Goal: Communication & Community: Connect with others

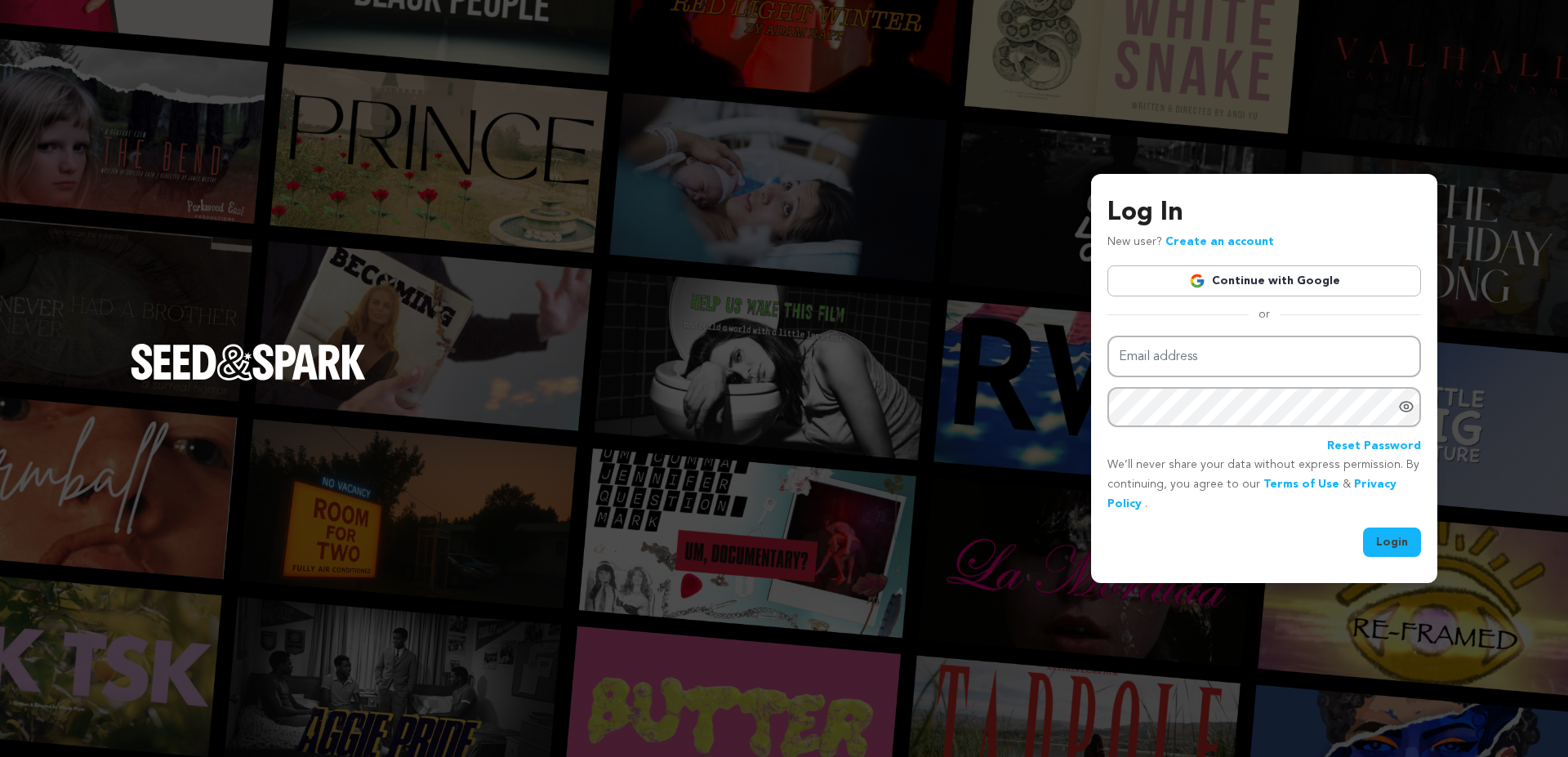
click at [1205, 283] on img at bounding box center [1197, 281] width 17 height 17
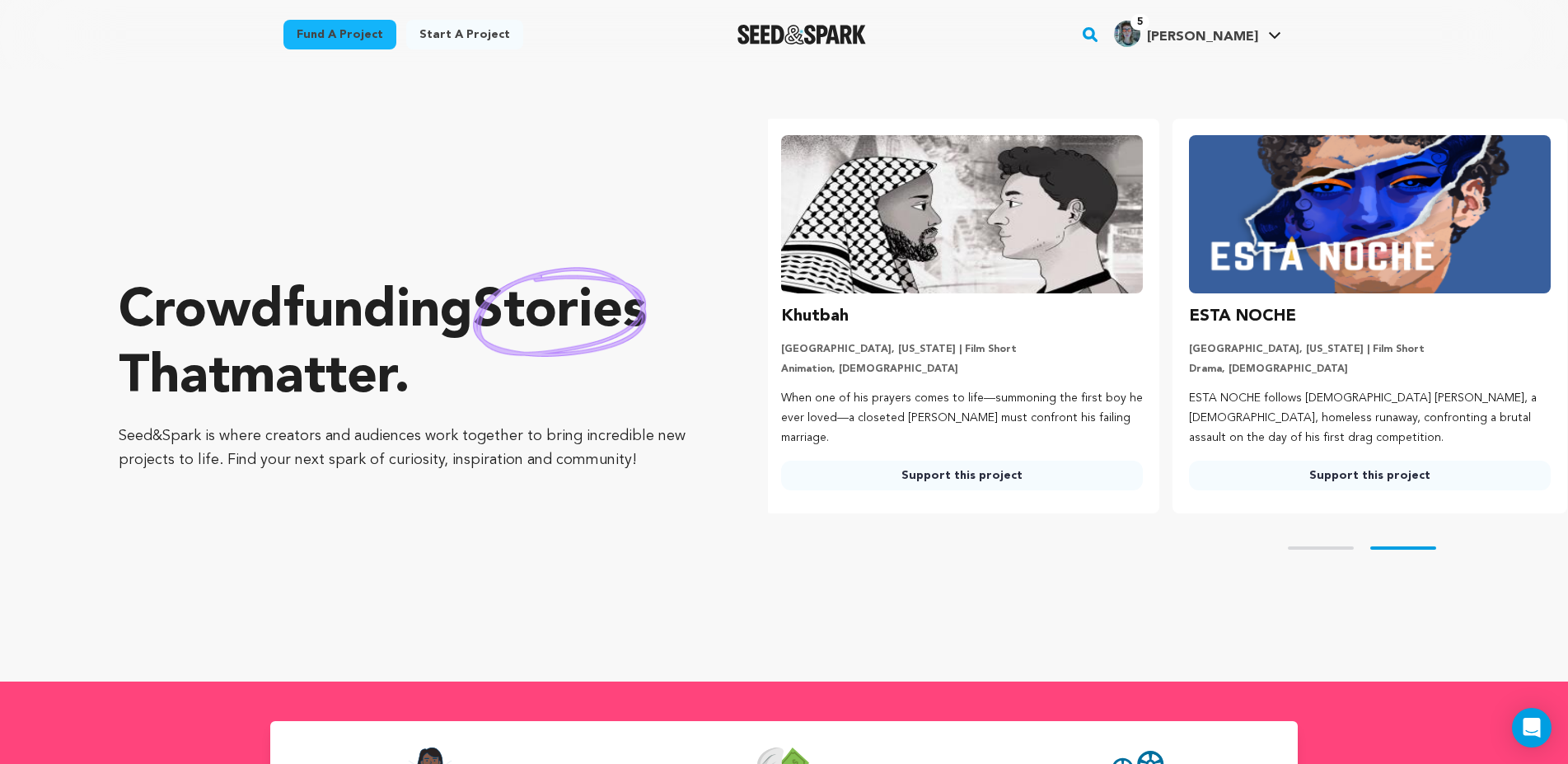
scroll to position [0, 421]
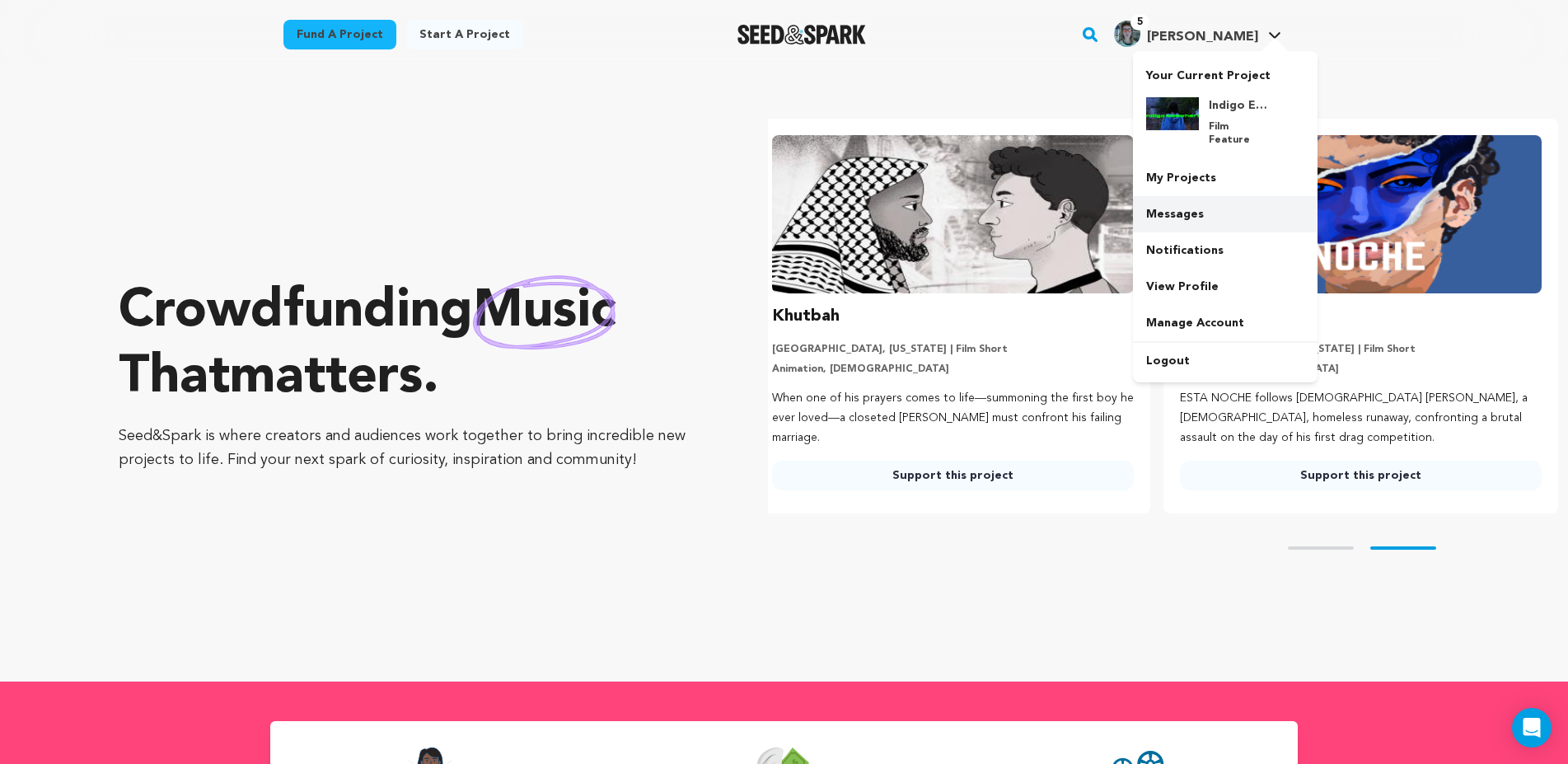
click at [1178, 206] on link "Messages" at bounding box center [1225, 214] width 185 height 36
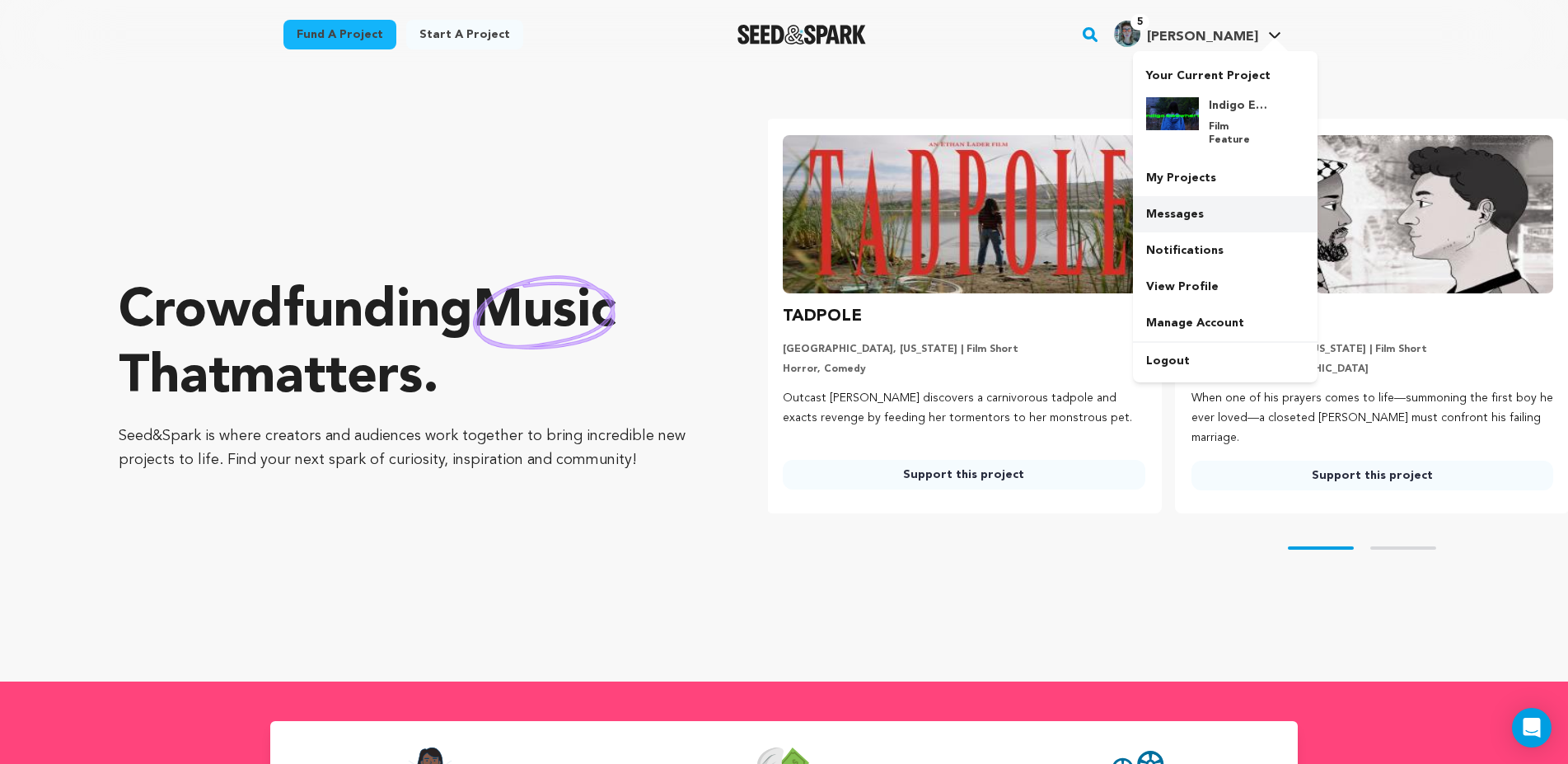
scroll to position [0, 0]
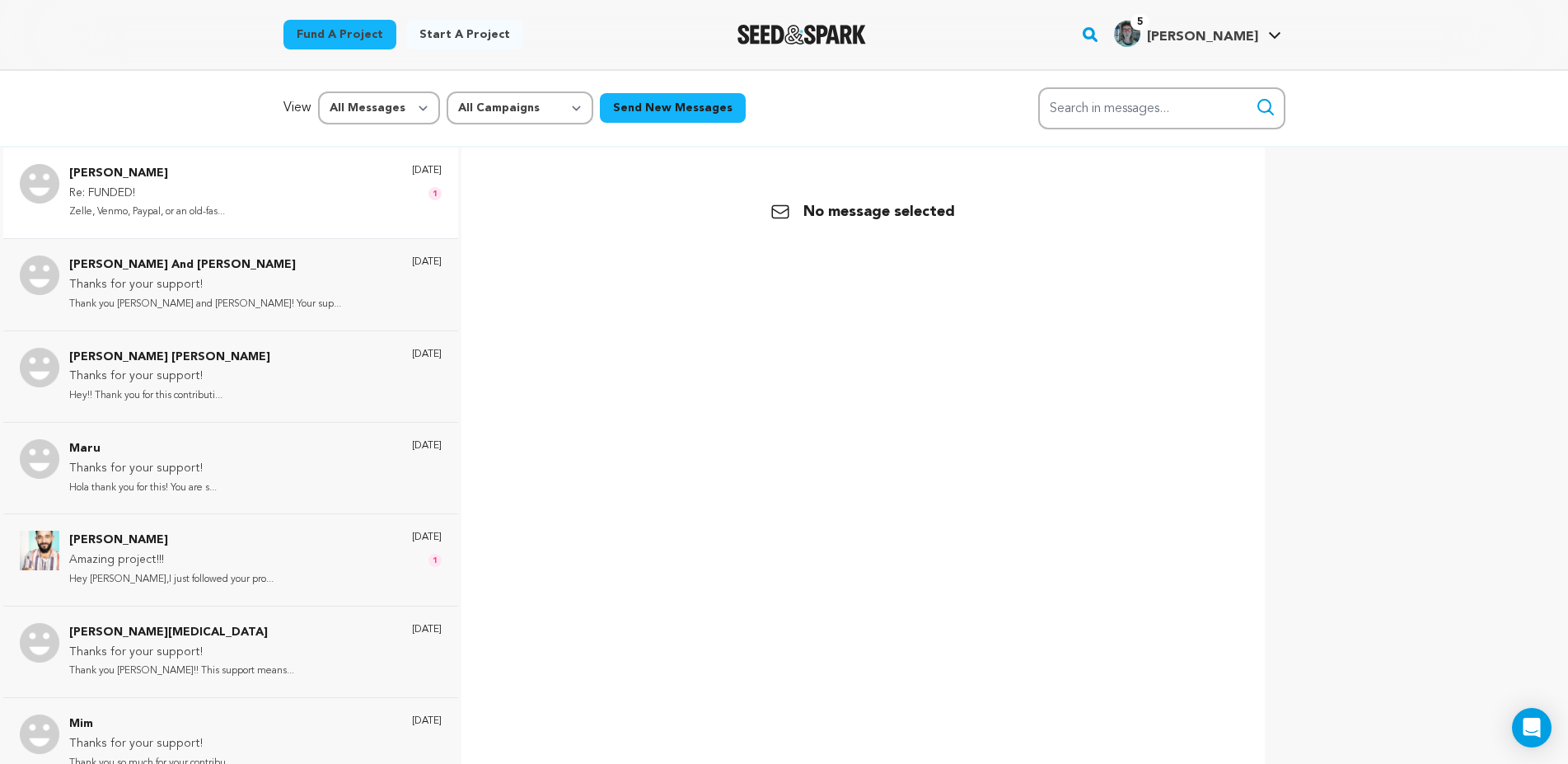
click at [238, 205] on div "[PERSON_NAME] Re: FUNDED! Zelle, Venmo, Paypal, or an old-fas... [DATE] 1" at bounding box center [255, 192] width 373 height 58
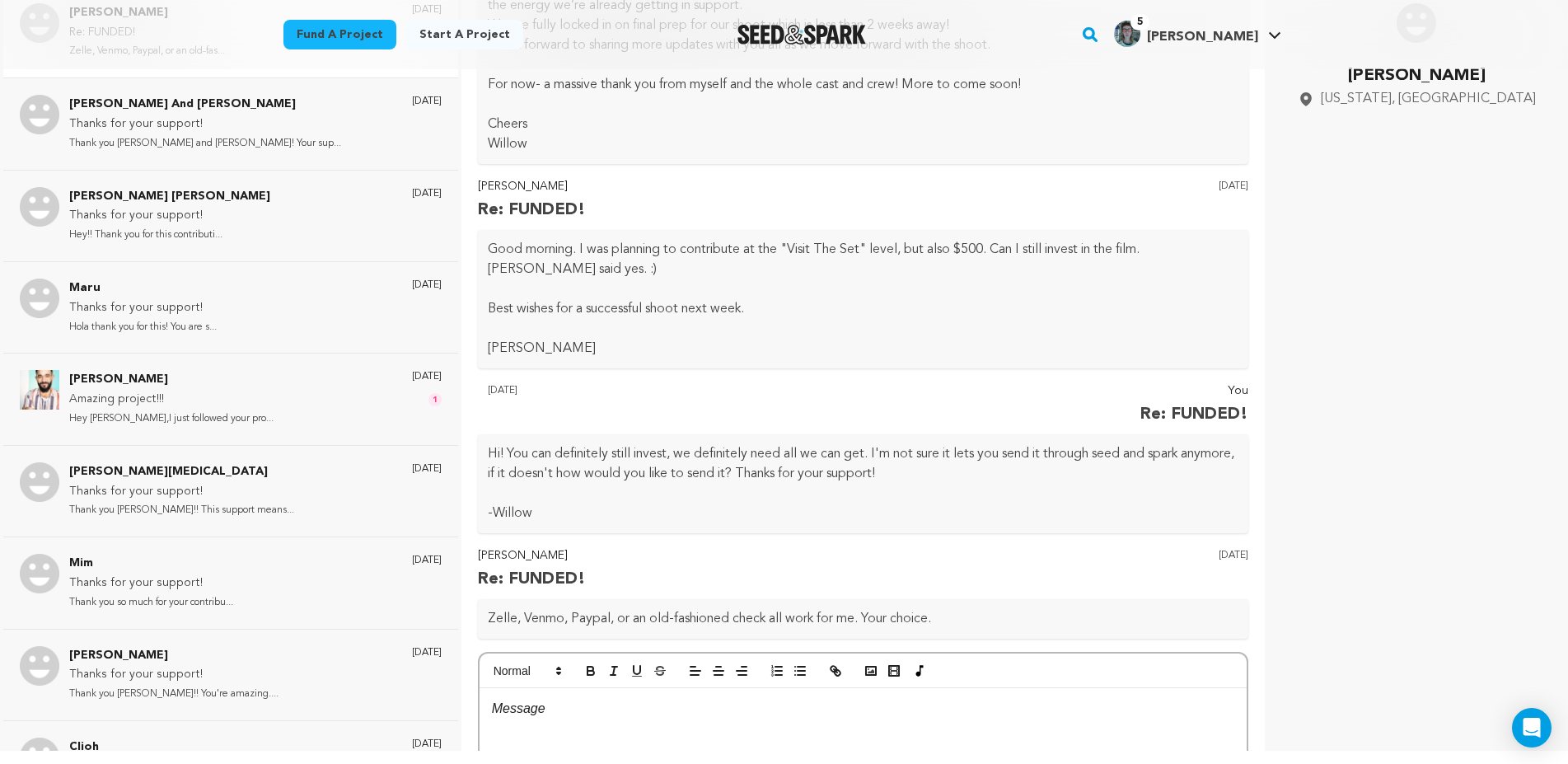
scroll to position [290, 0]
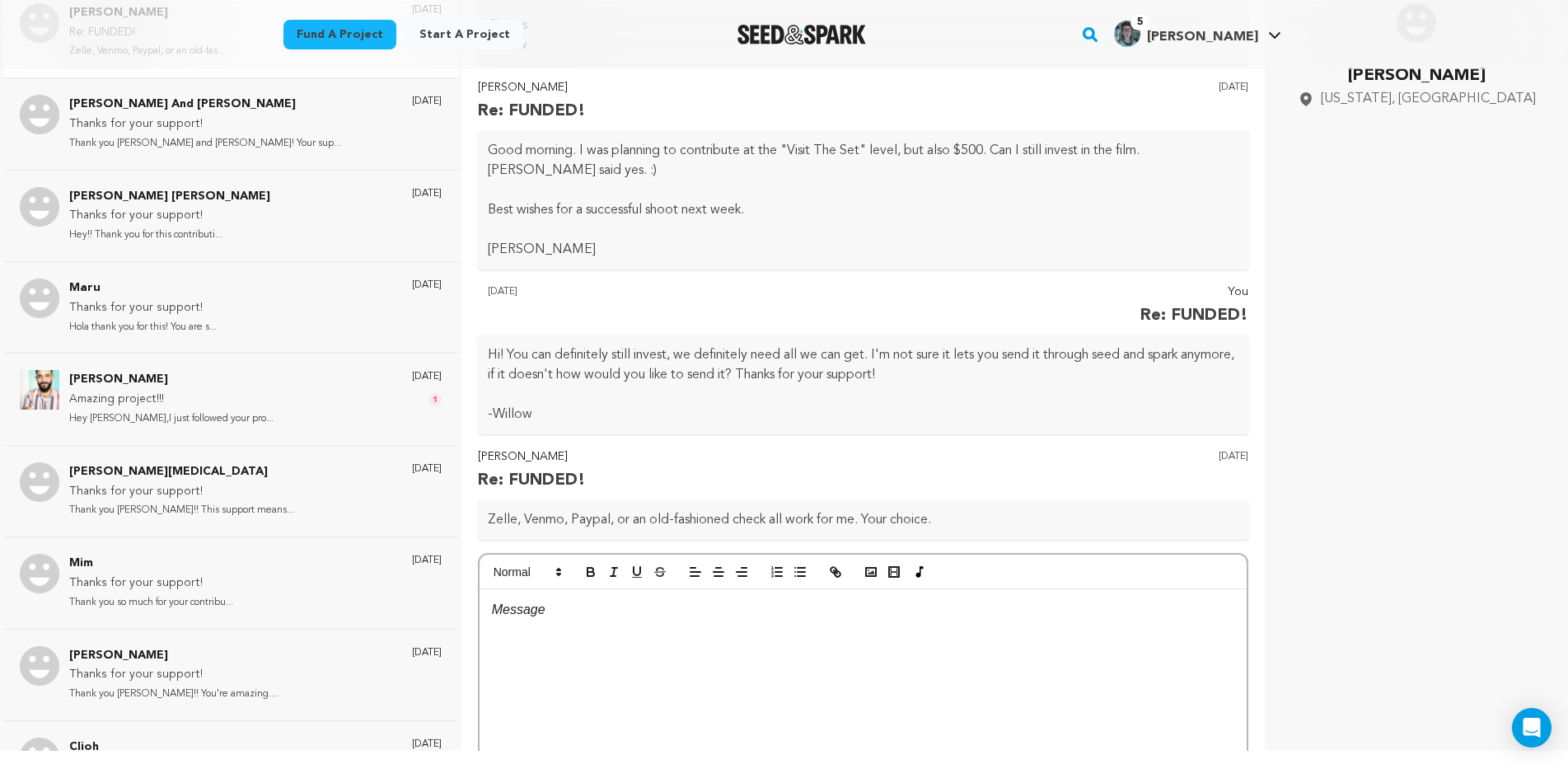
click at [657, 670] on div at bounding box center [863, 713] width 768 height 247
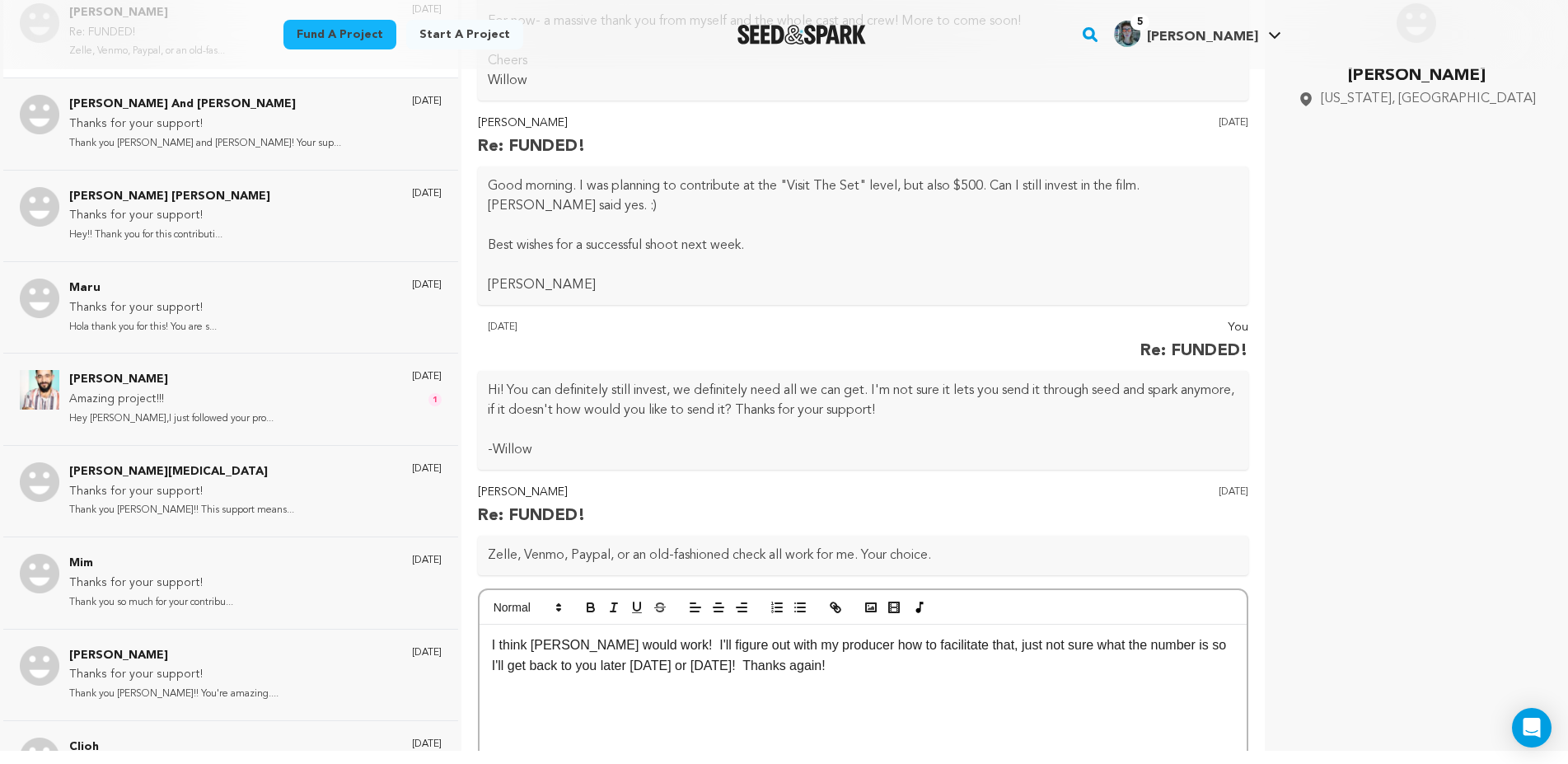
scroll to position [473, 0]
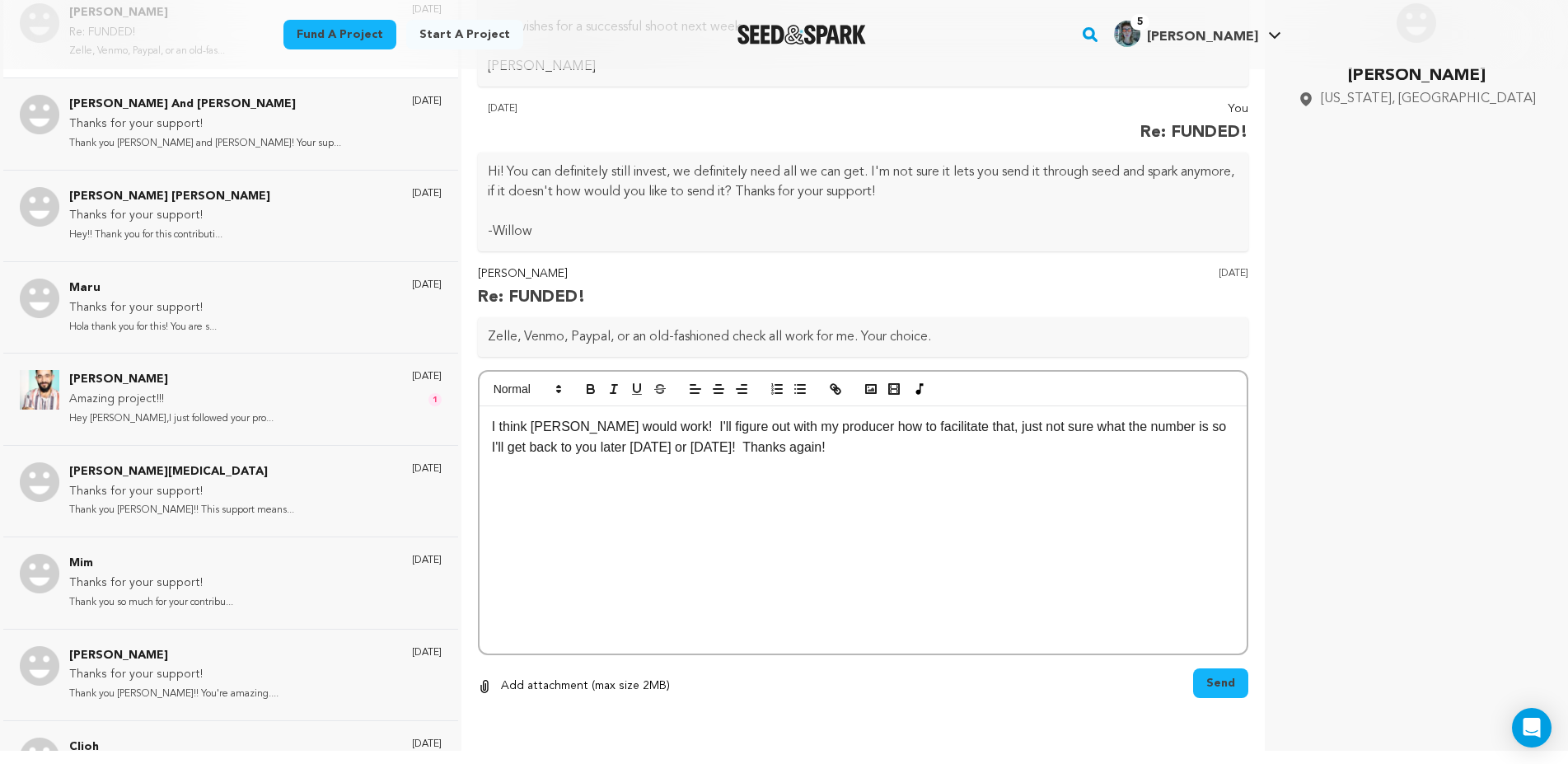
click at [1206, 680] on span "Send" at bounding box center [1219, 683] width 29 height 17
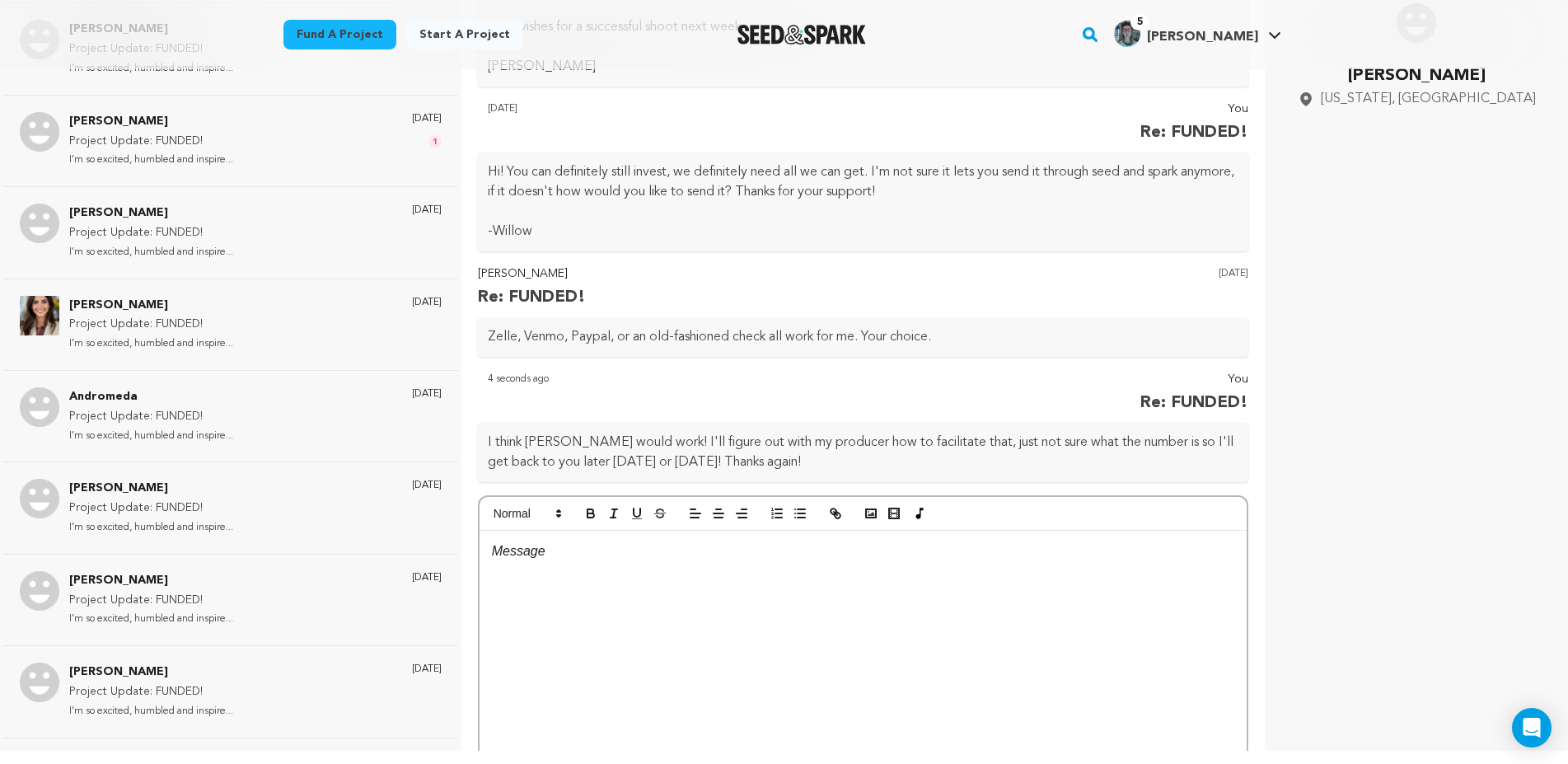
scroll to position [3096, 0]
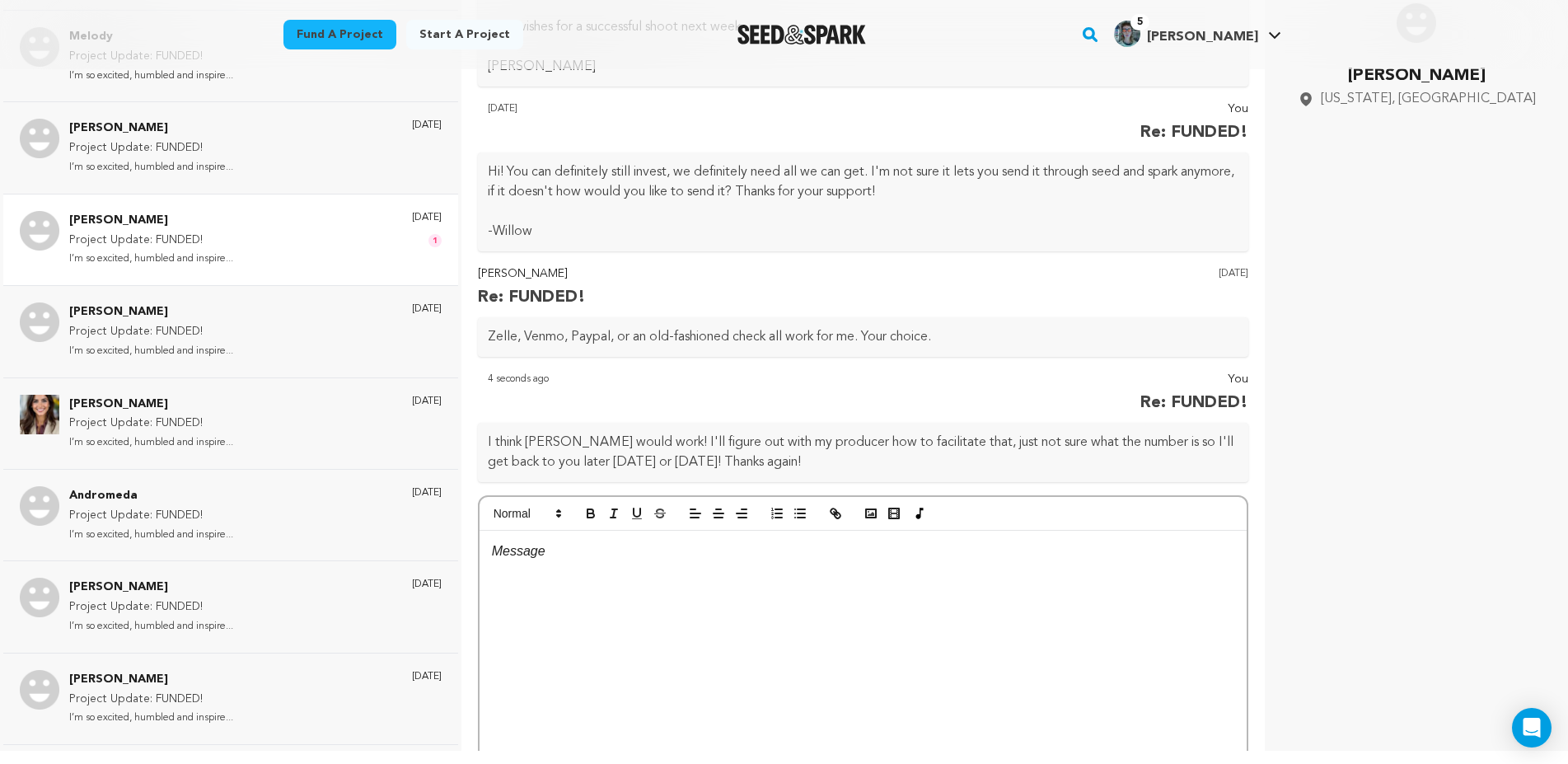
click at [209, 258] on p "I’m so excited, humbled and inspire..." at bounding box center [151, 259] width 164 height 19
click at [215, 222] on p "[PERSON_NAME]" at bounding box center [151, 220] width 164 height 20
click at [134, 261] on p "I’m so excited, humbled and inspire..." at bounding box center [151, 259] width 164 height 19
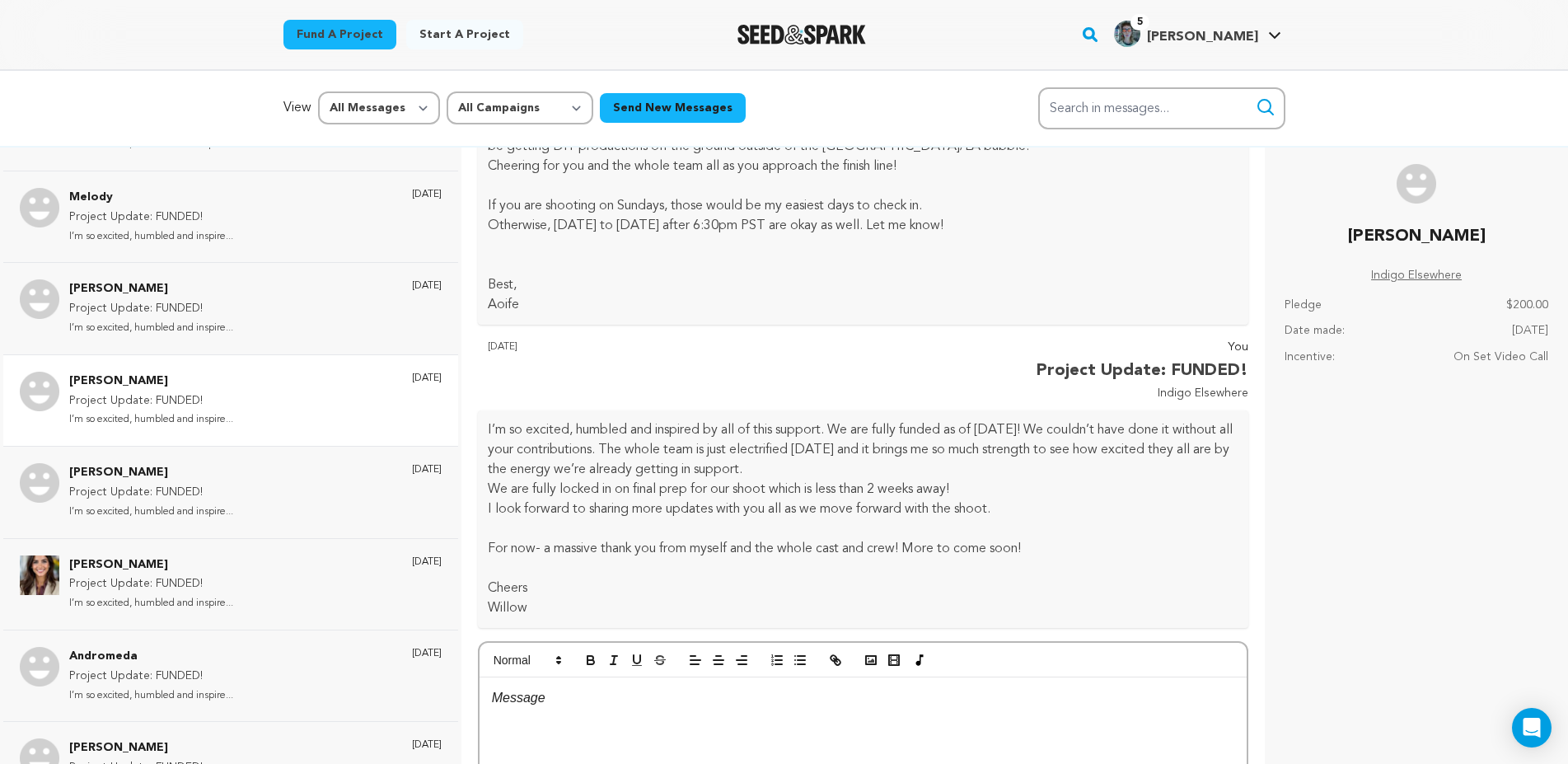
scroll to position [625, 0]
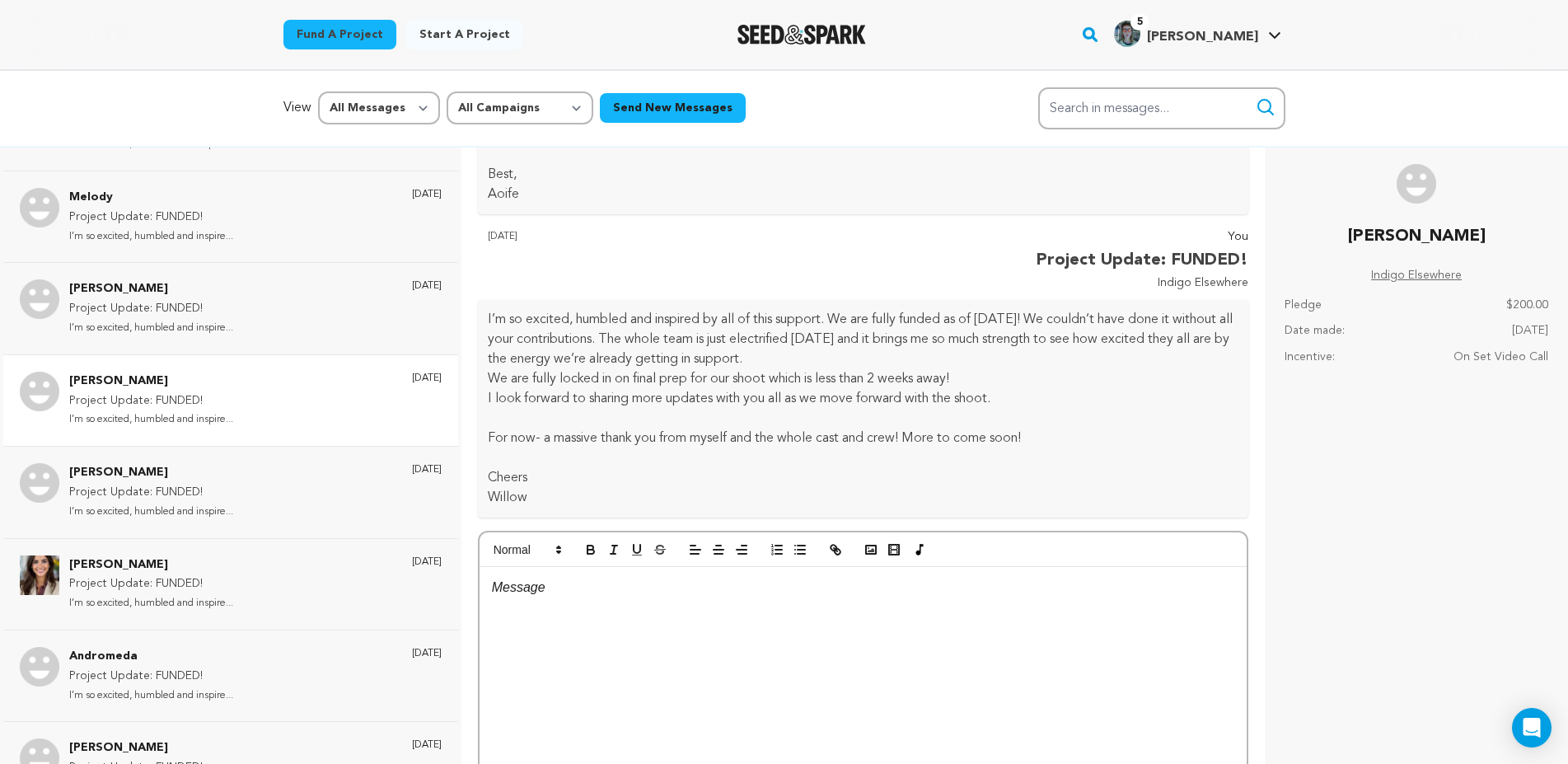
click at [650, 607] on div at bounding box center [863, 691] width 768 height 247
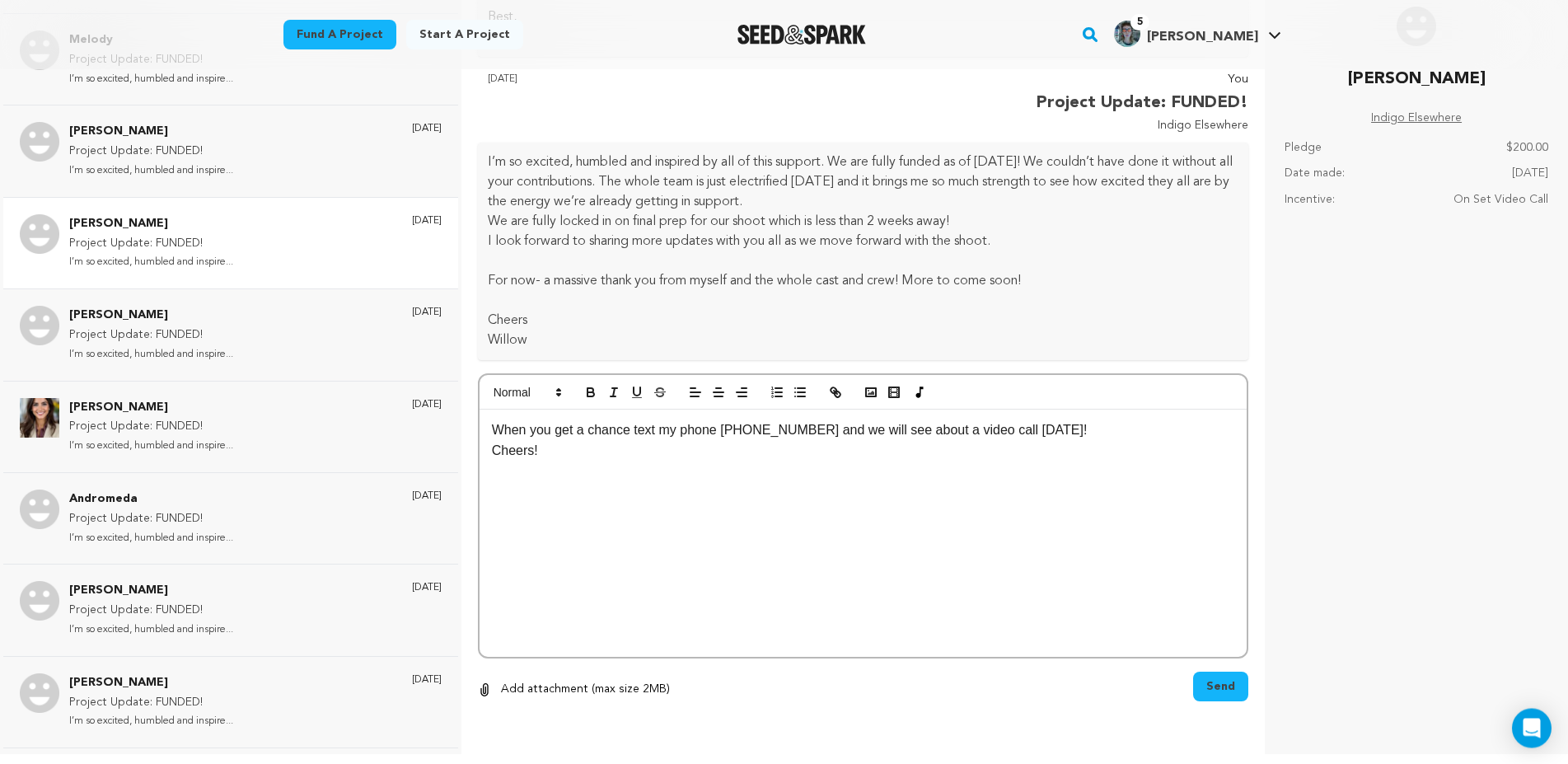
scroll to position [161, 0]
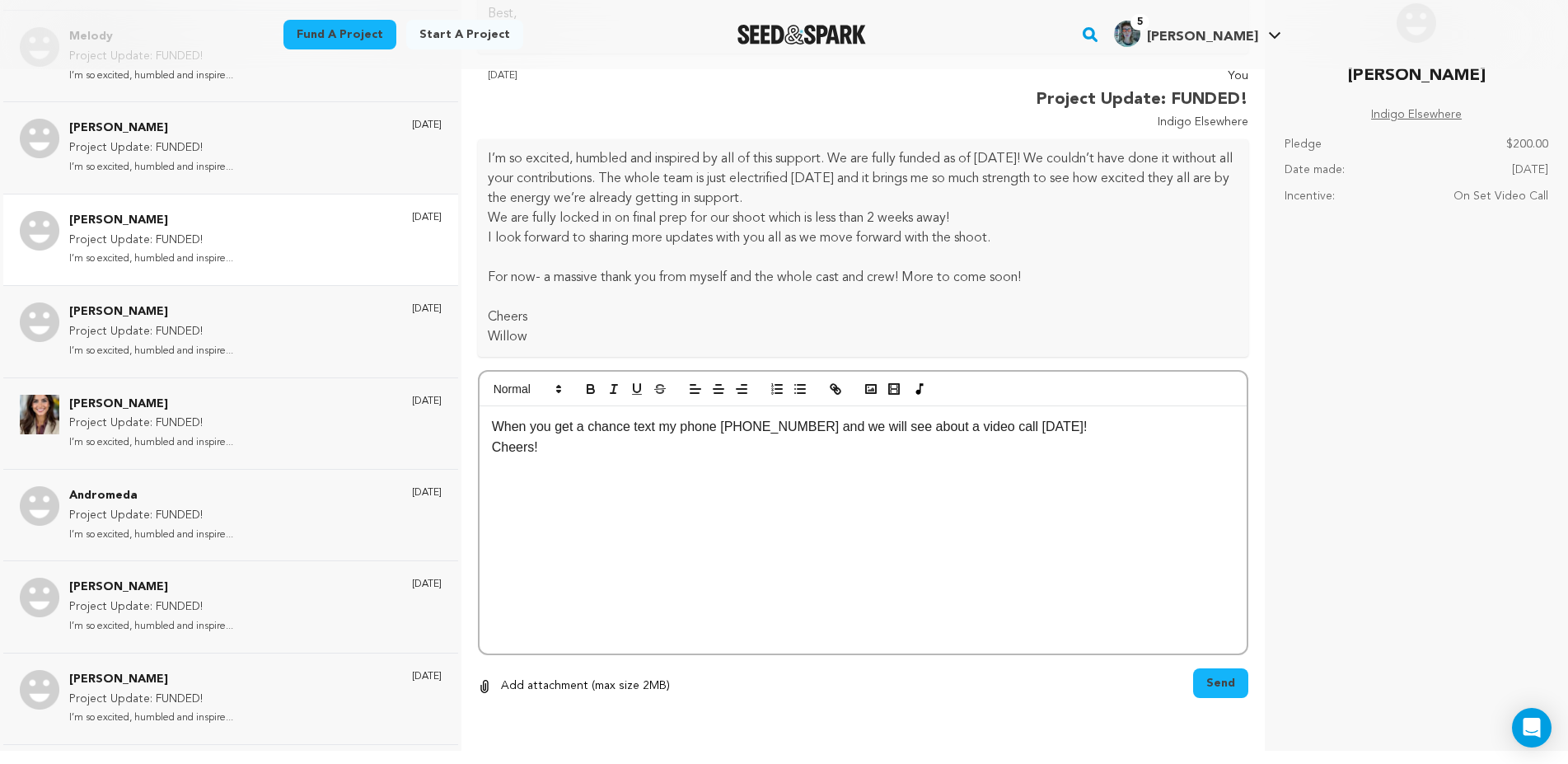
click at [1206, 686] on span "Send" at bounding box center [1219, 683] width 29 height 17
